Goal: Task Accomplishment & Management: Manage account settings

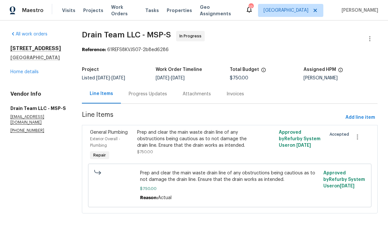
scroll to position [2, 0]
click at [159, 136] on div "Prep and clear the main waste drain line of any obstructions being cautious as …" at bounding box center [194, 138] width 114 height 19
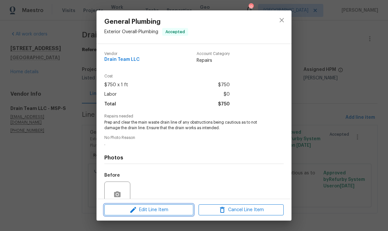
click at [140, 208] on span "Edit Line Item" at bounding box center [148, 210] width 85 height 8
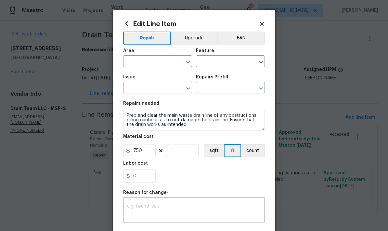
type input "Exterior Overall"
type input "Plumbing"
type input "General Plumbing"
type input "Main Waste Line (cleaning) $94.18"
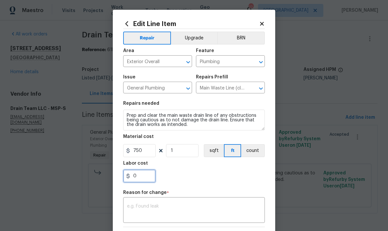
click at [137, 180] on input "0" at bounding box center [139, 175] width 32 height 13
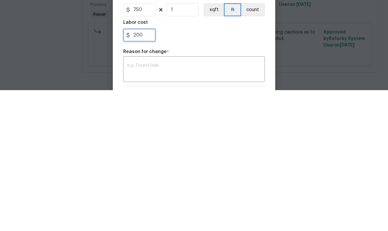
type input "200"
click at [131, 204] on textarea at bounding box center [194, 211] width 134 height 14
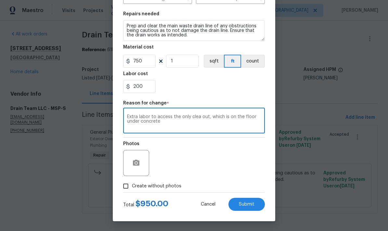
scroll to position [91, 0]
click at [196, 119] on textarea "Extra labor to access the only clea out, which is on the floor under concrete" at bounding box center [194, 121] width 134 height 14
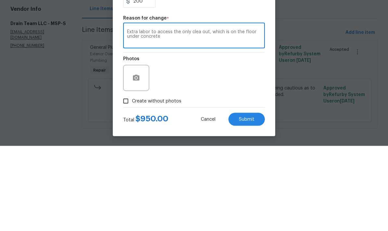
click at [196, 114] on textarea "Extra labor to access the only clea out, which is on the floor under concrete" at bounding box center [194, 121] width 134 height 14
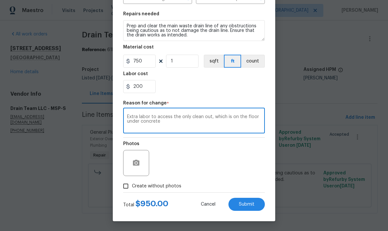
type textarea "Extra labor to access the only clean out, which is on the floor under concrete"
click at [249, 204] on span "Submit" at bounding box center [247, 204] width 16 height 5
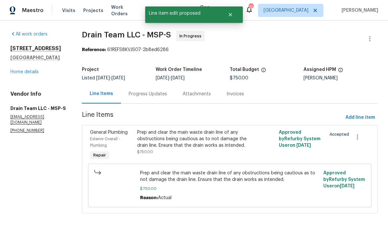
scroll to position [0, 0]
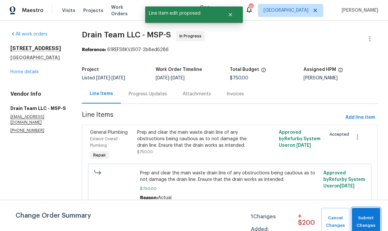
click at [366, 215] on span "Submit Changes" at bounding box center [366, 221] width 22 height 15
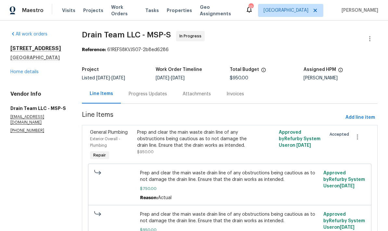
click at [17, 70] on link "Home details" at bounding box center [24, 72] width 28 height 5
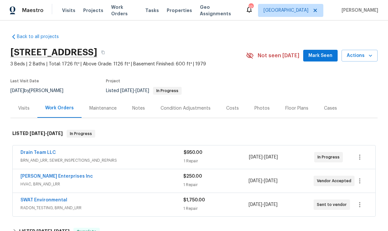
click at [38, 199] on link "SWAT Environmental" at bounding box center [43, 200] width 47 height 5
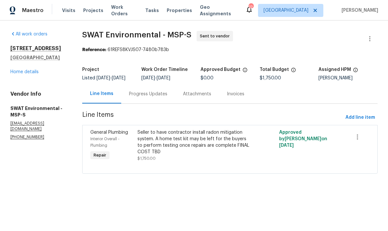
click at [143, 97] on div "Progress Updates" at bounding box center [148, 94] width 38 height 6
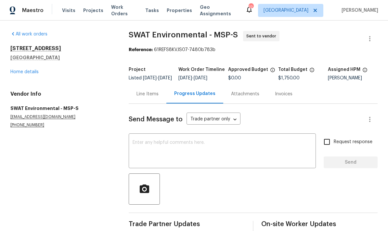
click at [15, 125] on p "(262) 754-9091" at bounding box center [61, 125] width 103 height 6
click at [17, 70] on link "Home details" at bounding box center [24, 72] width 28 height 5
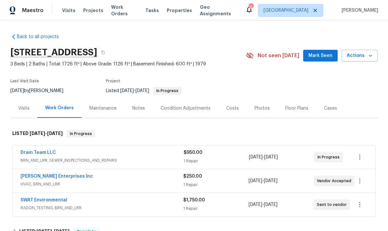
click at [32, 198] on link "SWAT Environmental" at bounding box center [43, 200] width 47 height 5
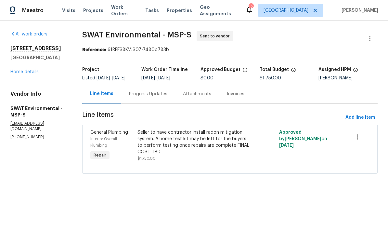
click at [19, 72] on link "Home details" at bounding box center [24, 72] width 28 height 5
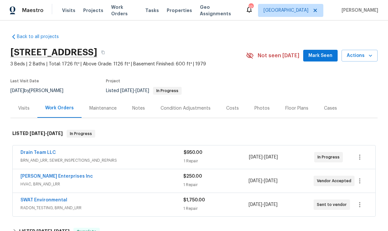
click at [363, 53] on span "Actions" at bounding box center [360, 56] width 26 height 8
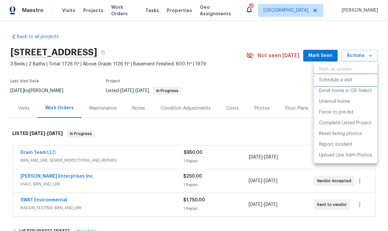
click at [340, 78] on p "Schedule a visit" at bounding box center [335, 80] width 33 height 7
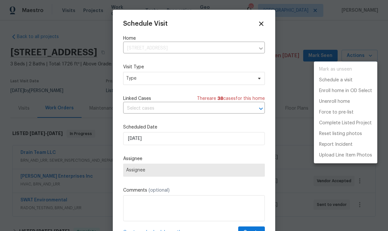
click at [168, 80] on div at bounding box center [194, 115] width 388 height 231
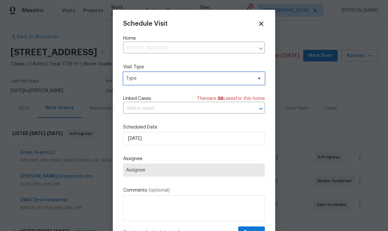
click at [142, 84] on span "Type" at bounding box center [194, 78] width 142 height 13
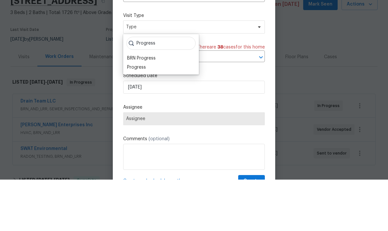
type input "Progress"
click at [130, 115] on div "Progress" at bounding box center [136, 118] width 19 height 6
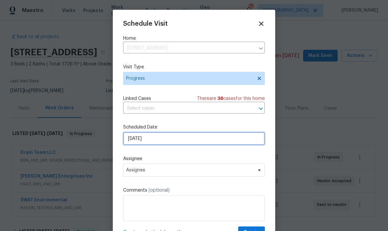
click at [144, 141] on input "8/20/2025" at bounding box center [194, 138] width 142 height 13
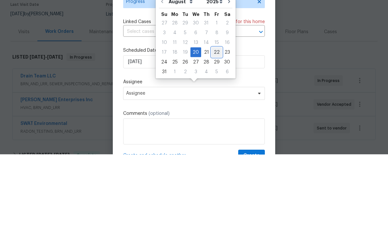
click at [211, 124] on div "22" at bounding box center [216, 128] width 10 height 9
type input "8/22/2025"
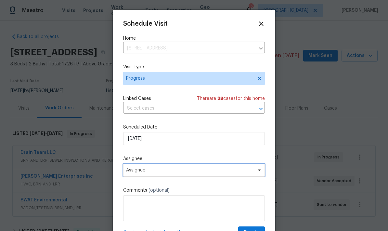
click at [147, 175] on span "Assignee" at bounding box center [194, 169] width 142 height 13
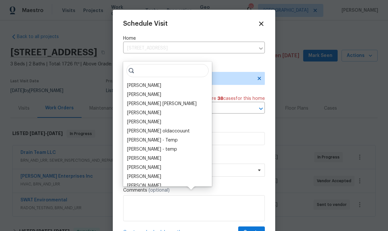
click at [130, 82] on div "[PERSON_NAME]" at bounding box center [144, 85] width 34 height 6
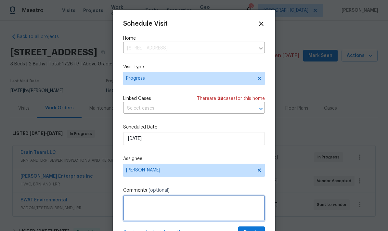
click at [135, 198] on textarea at bounding box center [194, 208] width 142 height 26
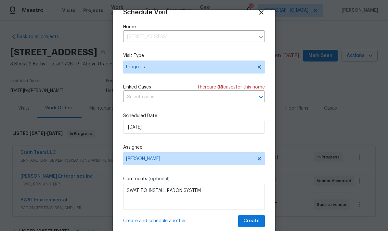
scroll to position [13, 0]
type textarea "SWAT TO INSTALL RADON SYSTEM"
click at [253, 219] on span "Create" at bounding box center [251, 221] width 16 height 8
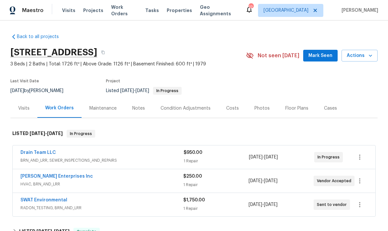
click at [34, 174] on link "Deschene Enterprises Inc" at bounding box center [56, 176] width 72 height 5
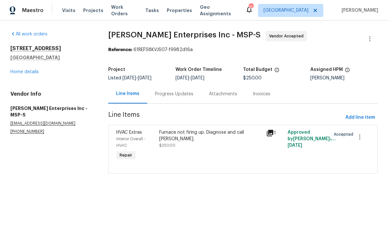
click at [169, 95] on div "Progress Updates" at bounding box center [174, 94] width 38 height 6
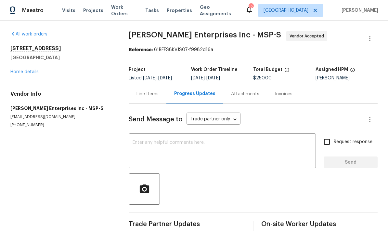
scroll to position [11, 0]
click at [141, 140] on textarea at bounding box center [222, 151] width 179 height 23
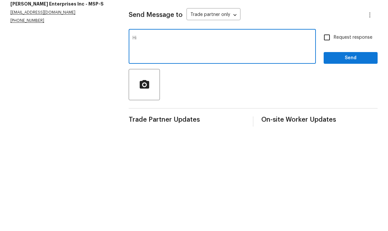
type textarea "H"
type textarea "Is this scheduled? Thanks"
click at [325, 135] on input "Request response" at bounding box center [327, 142] width 14 height 14
checkbox input "true"
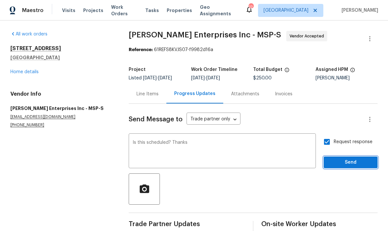
click at [343, 158] on span "Send" at bounding box center [351, 162] width 44 height 8
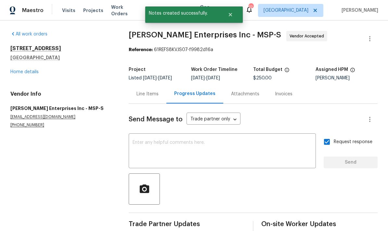
click at [17, 70] on link "Home details" at bounding box center [24, 72] width 28 height 5
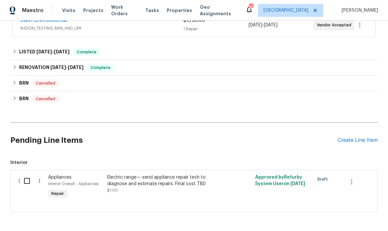
scroll to position [179, 0]
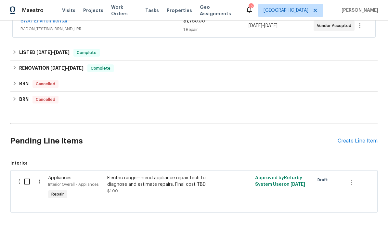
click at [351, 138] on div "Create Line Item" at bounding box center [358, 141] width 40 height 6
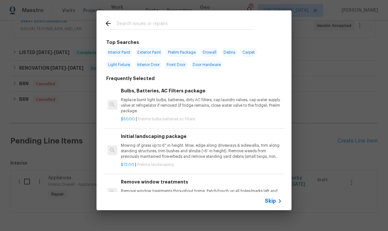
click at [104, 24] on icon at bounding box center [108, 23] width 8 height 8
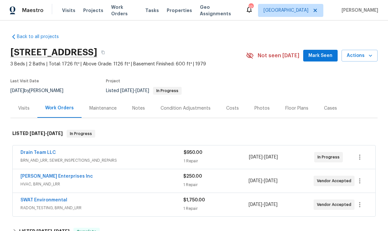
scroll to position [0, 0]
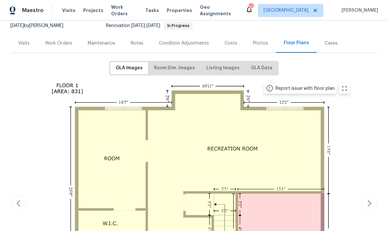
scroll to position [78, 0]
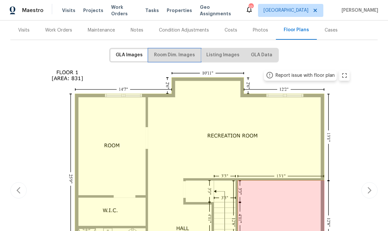
click at [170, 55] on span "Room Dim. Images" at bounding box center [174, 55] width 41 height 8
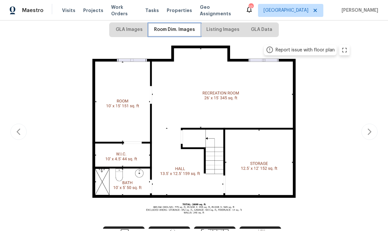
scroll to position [104, 0]
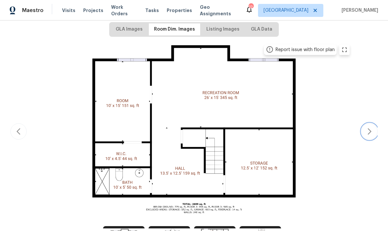
click at [369, 128] on icon "button" at bounding box center [369, 131] width 8 height 8
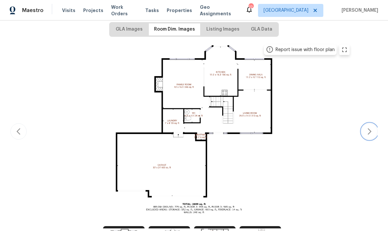
click at [366, 133] on icon "button" at bounding box center [369, 131] width 8 height 8
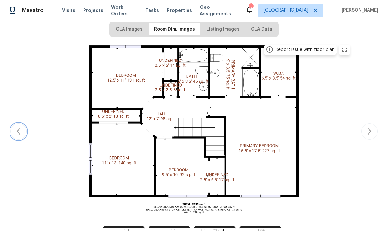
click at [16, 128] on icon "button" at bounding box center [19, 131] width 8 height 8
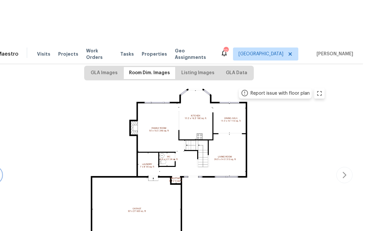
scroll to position [6, 0]
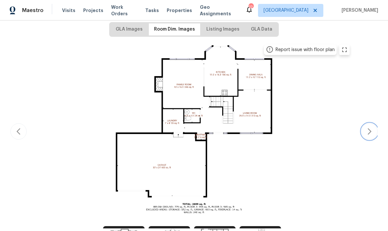
click at [368, 127] on icon "button" at bounding box center [369, 131] width 8 height 8
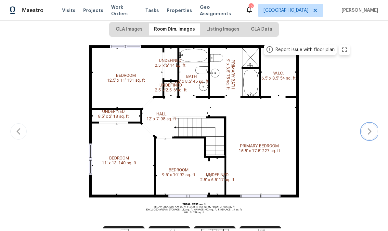
scroll to position [0, 0]
click at [19, 130] on icon "button" at bounding box center [19, 131] width 8 height 8
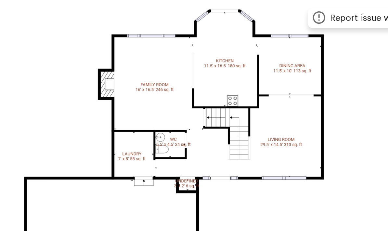
scroll to position [117, 0]
